Goal: Find specific page/section: Find specific page/section

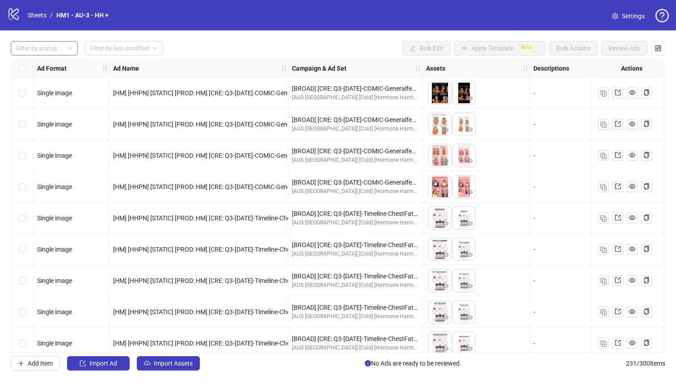
click at [49, 50] on div at bounding box center [40, 48] width 54 height 13
click at [51, 64] on div "Draft" at bounding box center [44, 67] width 53 height 10
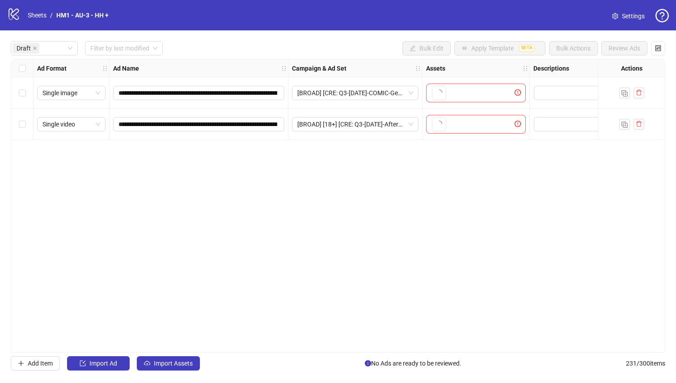
click at [171, 32] on div "**********" at bounding box center [338, 205] width 676 height 351
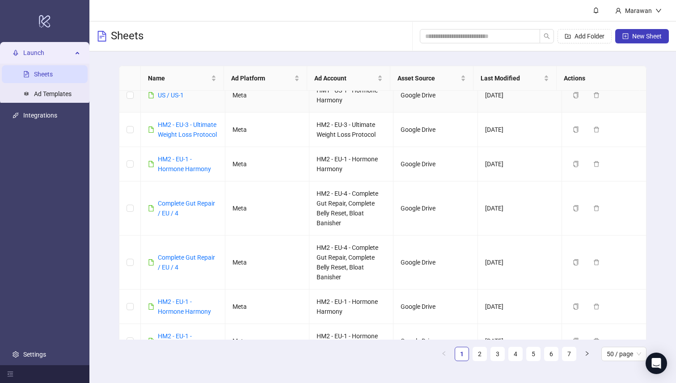
scroll to position [15, 0]
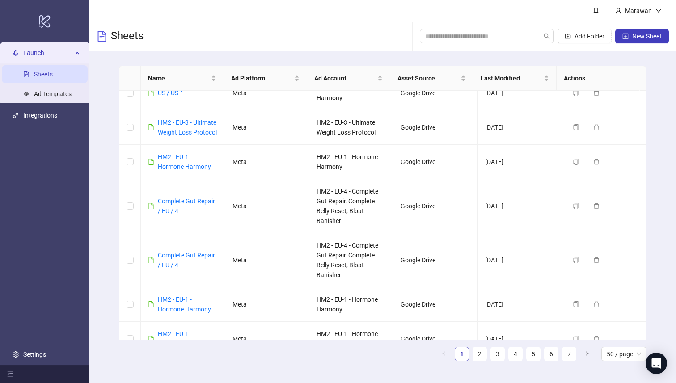
click at [497, 26] on div "Add Folder New Sheet" at bounding box center [544, 36] width 249 height 29
click at [499, 34] on input "search" at bounding box center [476, 36] width 102 height 10
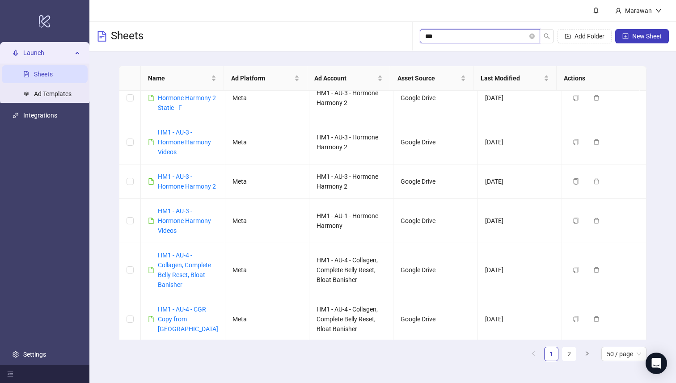
type input "****"
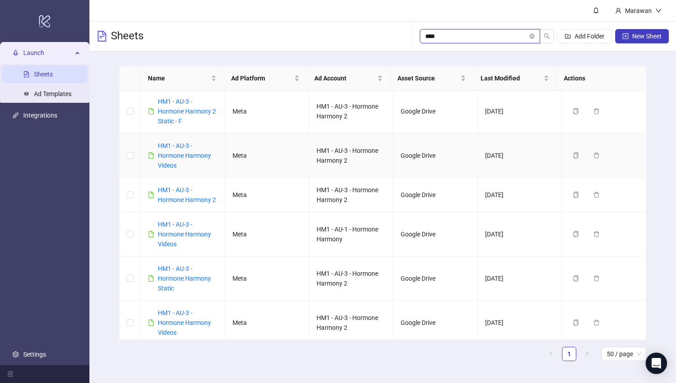
scroll to position [0, 0]
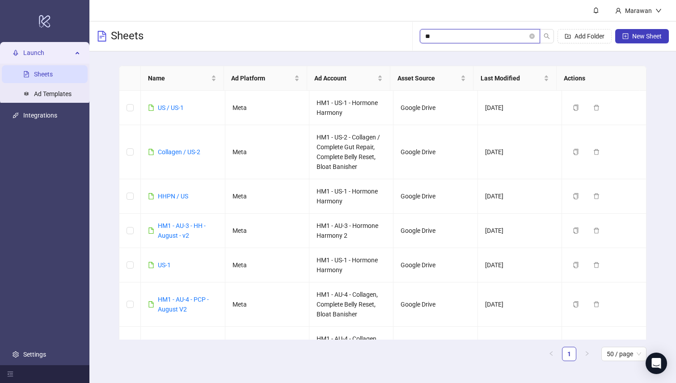
type input "**"
click at [172, 104] on link "US / US-1" at bounding box center [171, 107] width 26 height 7
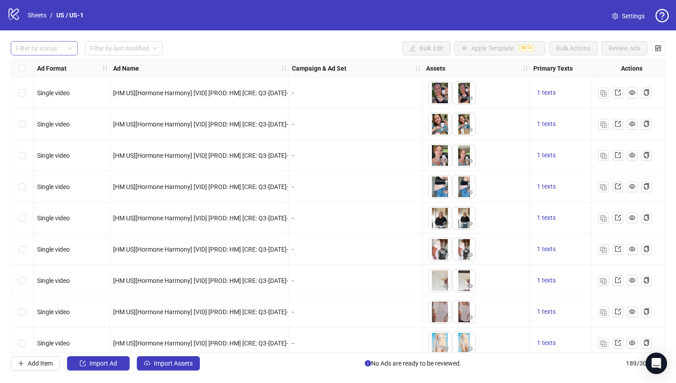
click at [69, 46] on div "Filter by status" at bounding box center [44, 48] width 67 height 14
click at [33, 71] on div "Draft" at bounding box center [44, 67] width 53 height 10
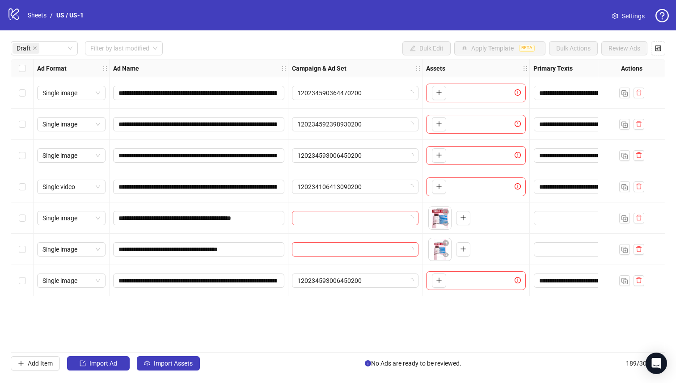
click at [365, 19] on div "logo/logo-mobile Sheets / [GEOGRAPHIC_DATA] / US-1 Settings" at bounding box center [338, 15] width 662 height 16
click at [12, 249] on div "Select row 6" at bounding box center [22, 249] width 22 height 31
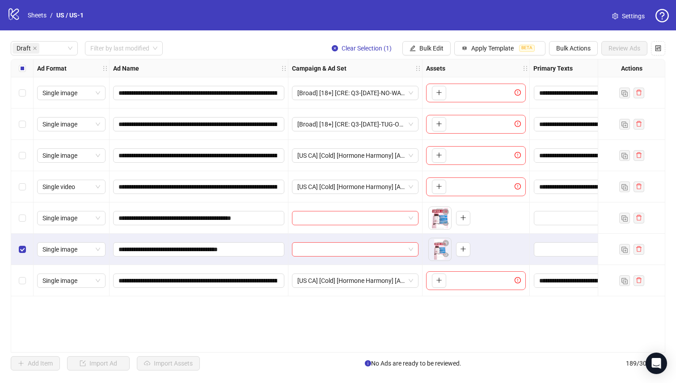
drag, startPoint x: 28, startPoint y: 212, endPoint x: 72, endPoint y: 205, distance: 44.8
click at [28, 211] on div "Select row 5" at bounding box center [22, 217] width 22 height 31
